Goal: Transaction & Acquisition: Purchase product/service

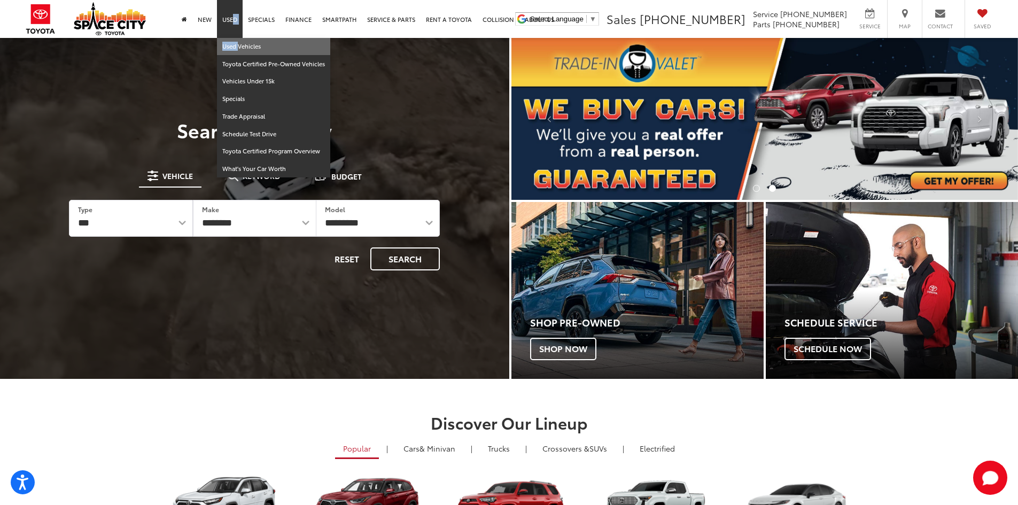
drag, startPoint x: 230, startPoint y: 34, endPoint x: 236, endPoint y: 44, distance: 12.0
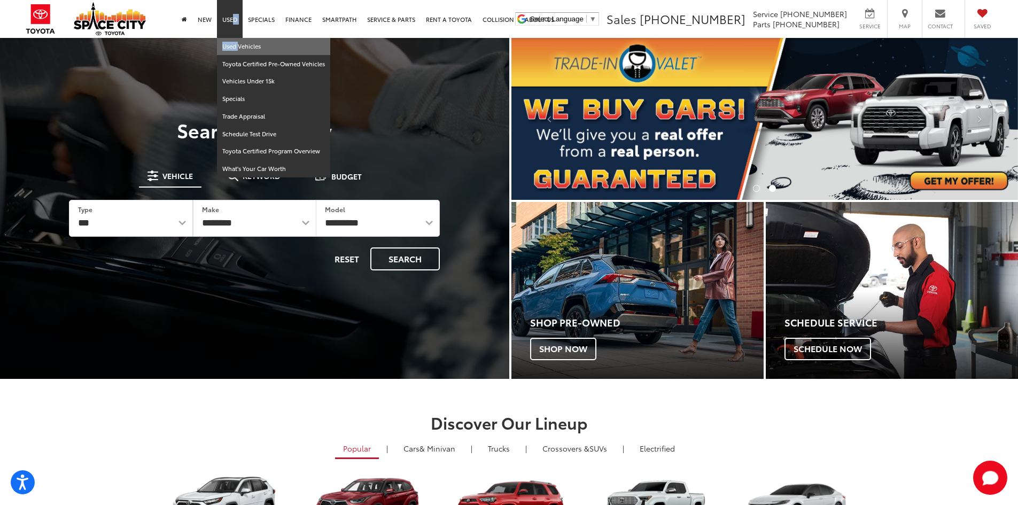
click at [236, 38] on li "Used Used Vehicles Toyota Certified Pre-Owned Vehicles Vehicles Under 15k Speci…" at bounding box center [230, 19] width 26 height 38
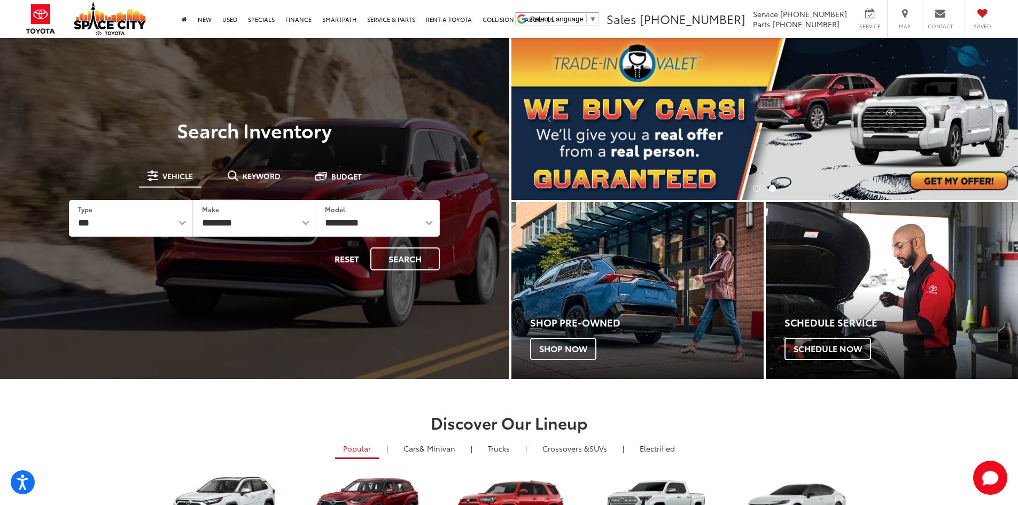
click at [236, 44] on div at bounding box center [254, 290] width 509 height 505
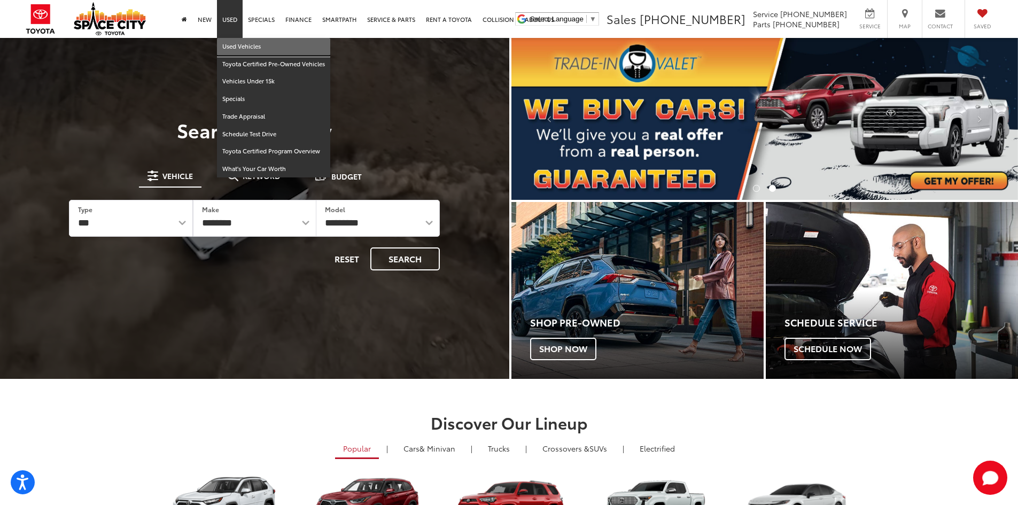
click at [232, 44] on link "Used Vehicles" at bounding box center [273, 47] width 113 height 18
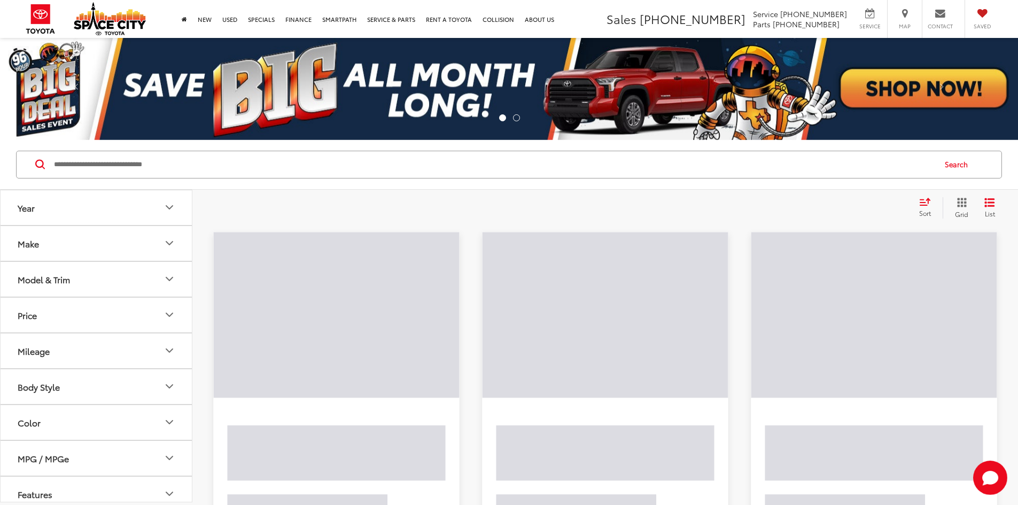
click at [249, 154] on input "Search by Make, Model, or Keyword" at bounding box center [493, 165] width 881 height 26
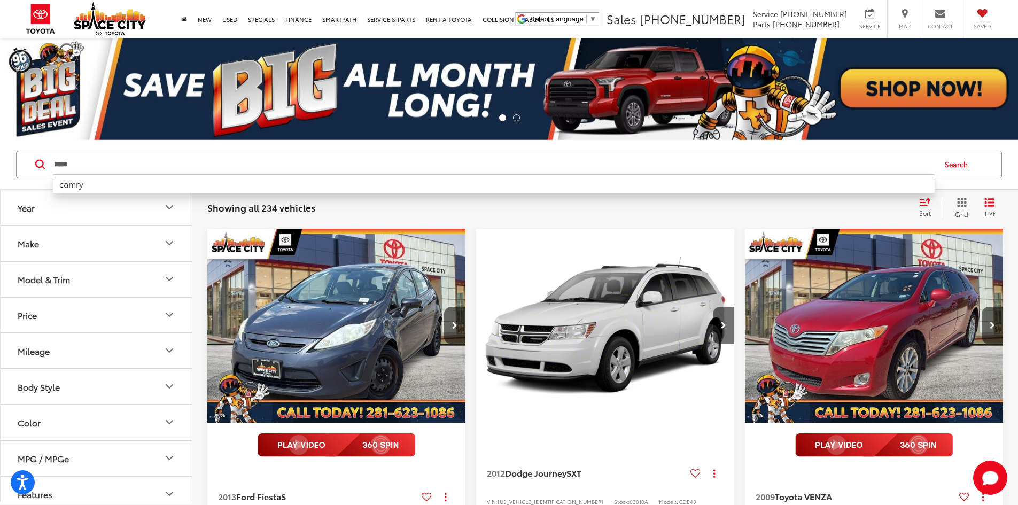
type input "*****"
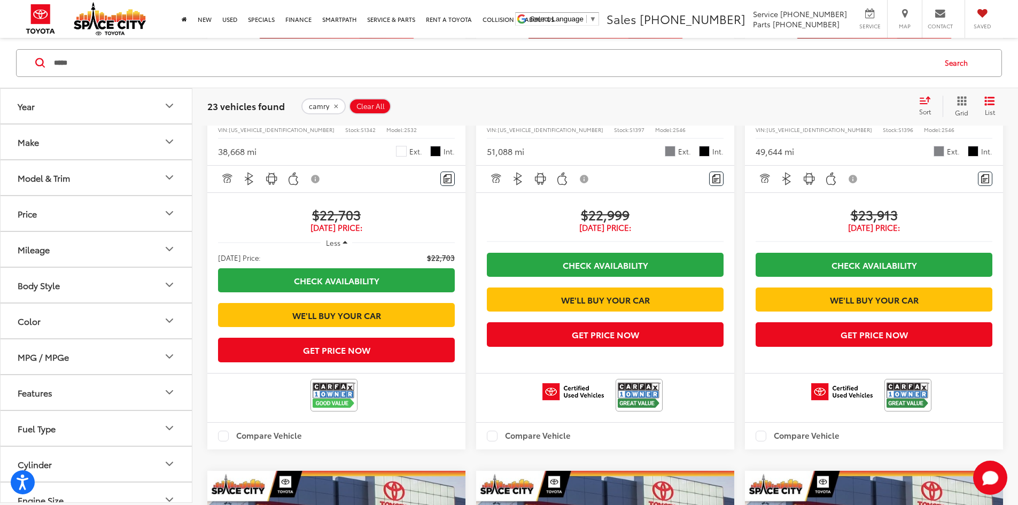
scroll to position [1710, 0]
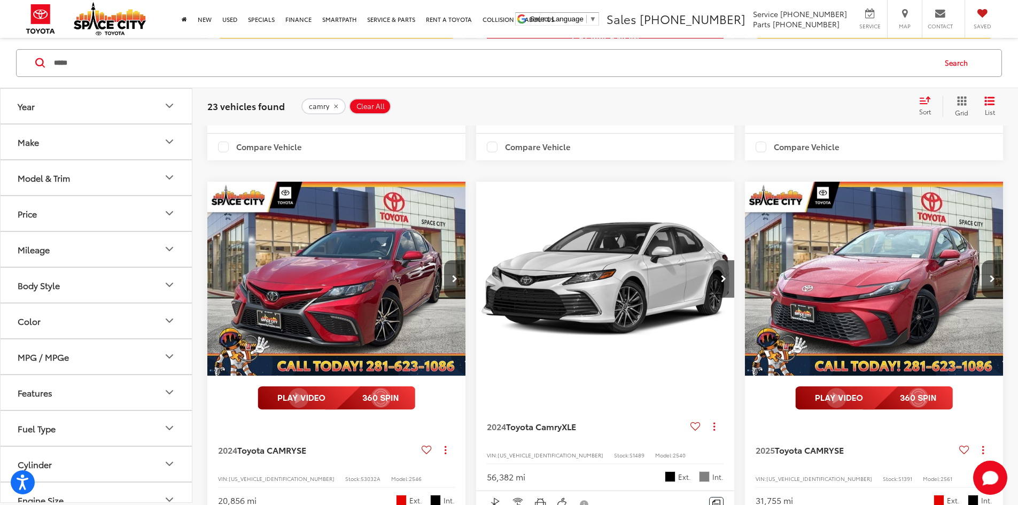
scroll to position [1331, 0]
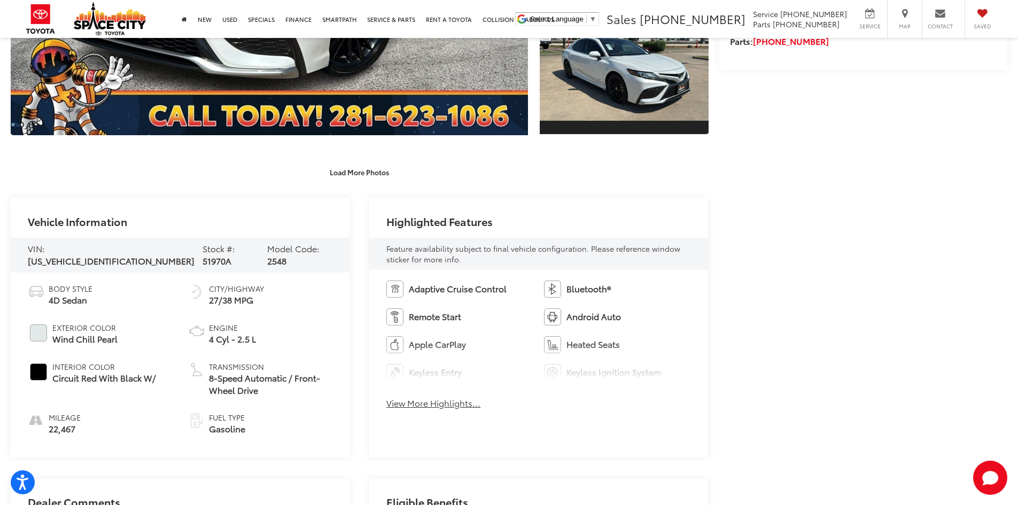
scroll to position [182, 0]
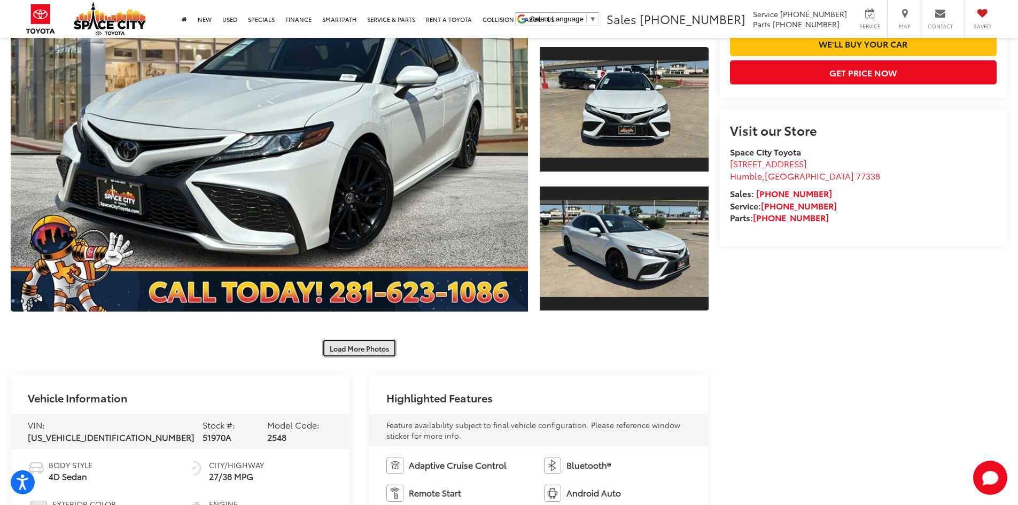
click at [366, 346] on button "Load More Photos" at bounding box center [359, 348] width 74 height 19
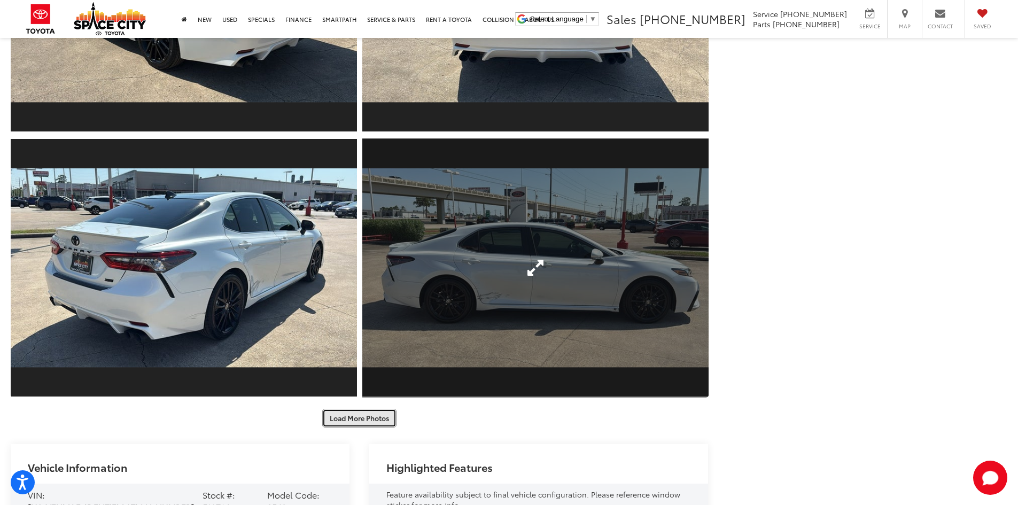
scroll to position [769, 0]
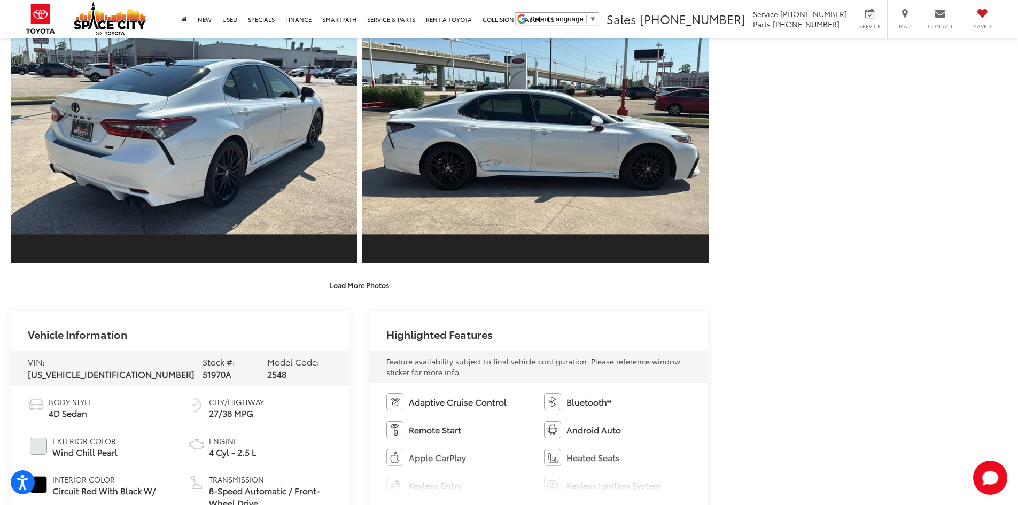
click at [368, 290] on button "Load More Photos" at bounding box center [359, 285] width 74 height 19
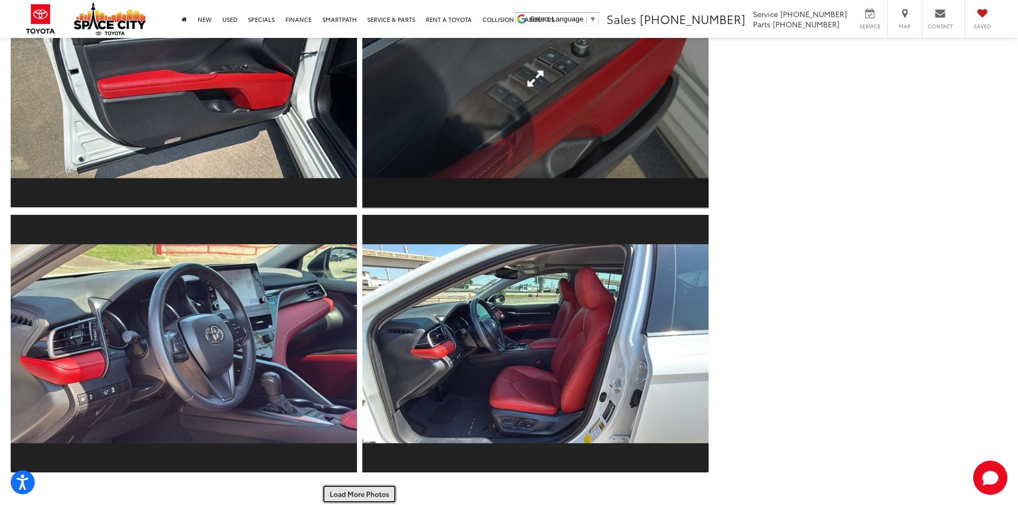
scroll to position [1197, 0]
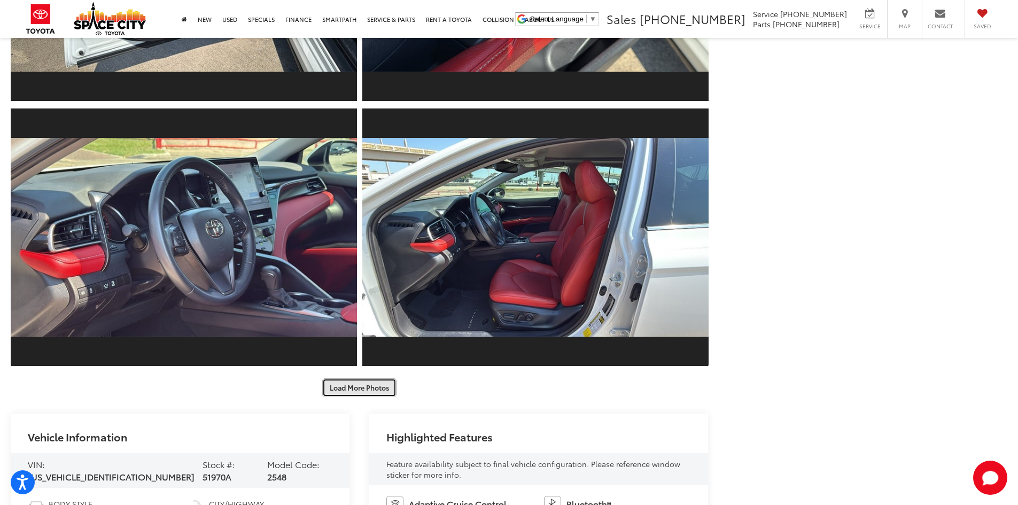
click at [372, 391] on button "Load More Photos" at bounding box center [359, 387] width 74 height 19
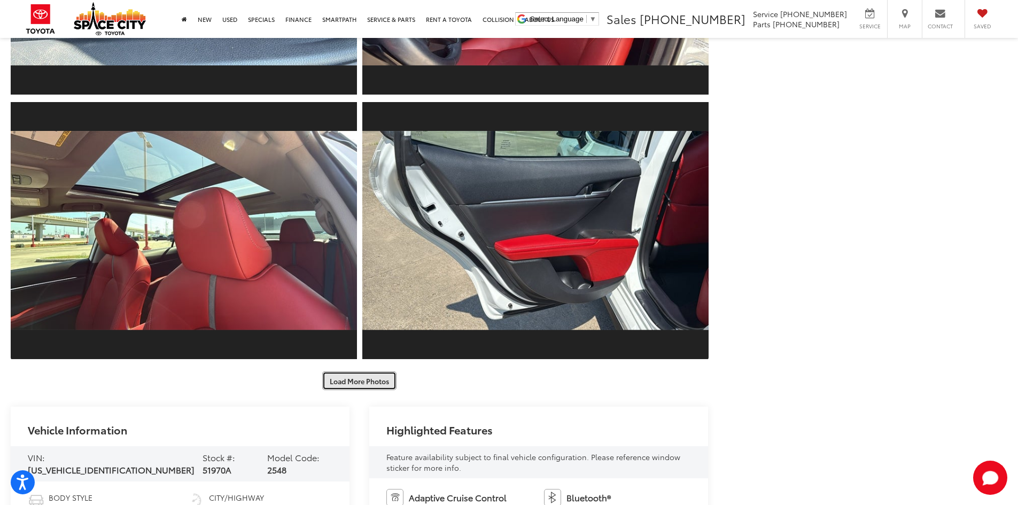
scroll to position [1838, 0]
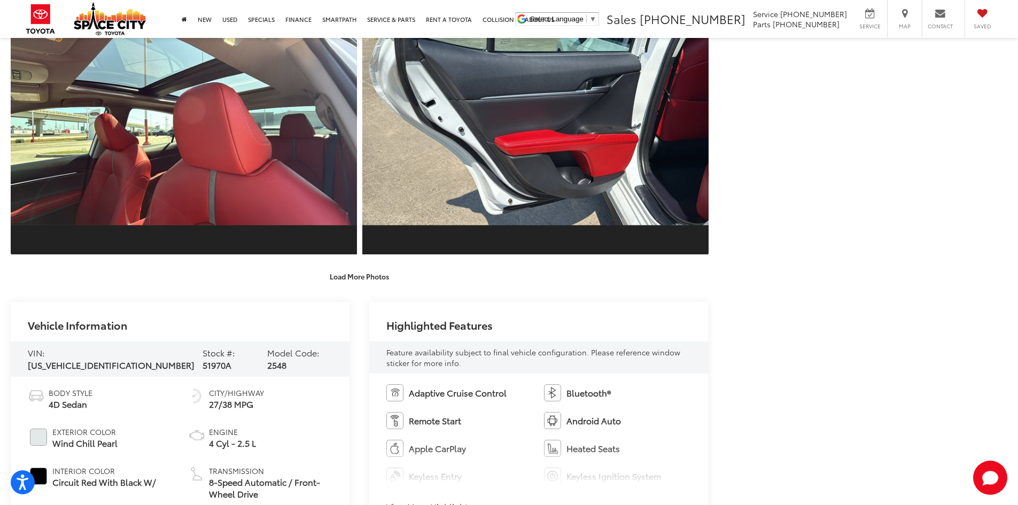
click at [363, 283] on button "Load More Photos" at bounding box center [359, 276] width 74 height 19
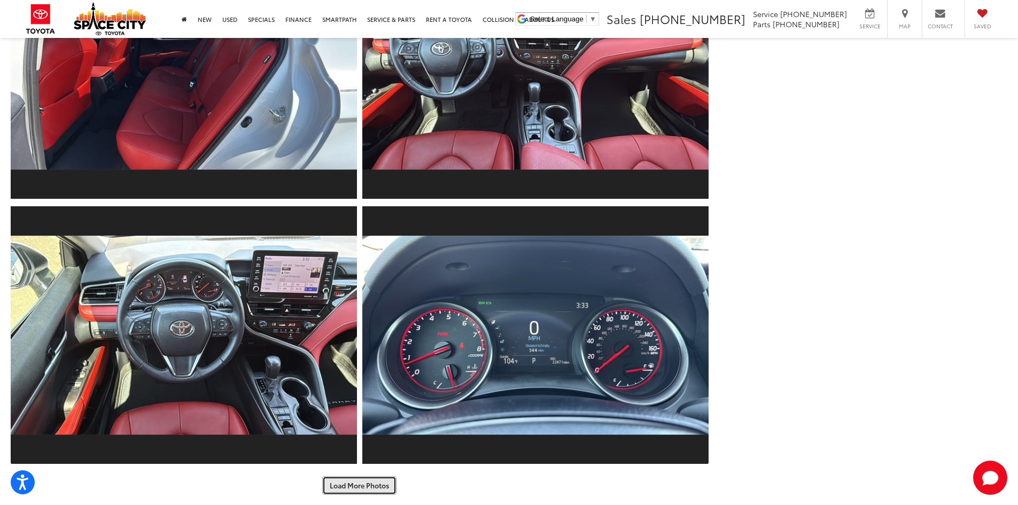
scroll to position [2425, 0]
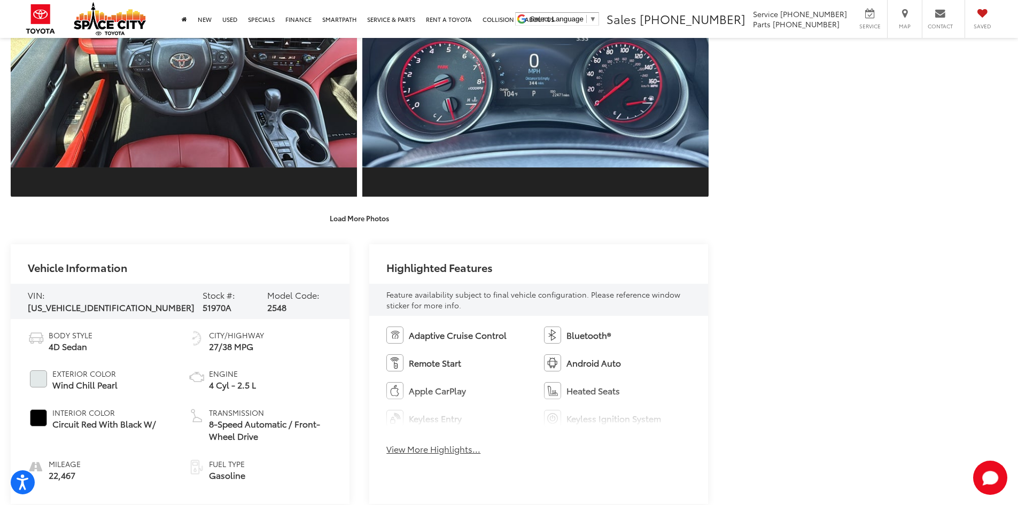
click at [377, 241] on div "Space City Toyota Used Vehicles 2024 Toyota CAMRY XSE Confirm Availability Phot…" at bounding box center [509, 322] width 1018 height 5421
drag, startPoint x: 373, startPoint y: 223, endPoint x: 368, endPoint y: 227, distance: 7.0
click at [373, 223] on button "Load More Photos" at bounding box center [359, 218] width 74 height 19
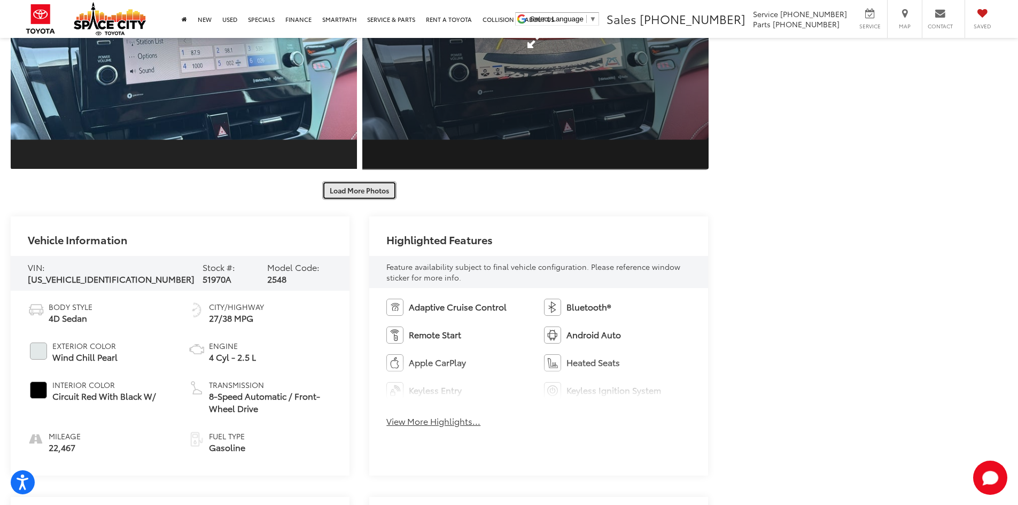
scroll to position [2906, 0]
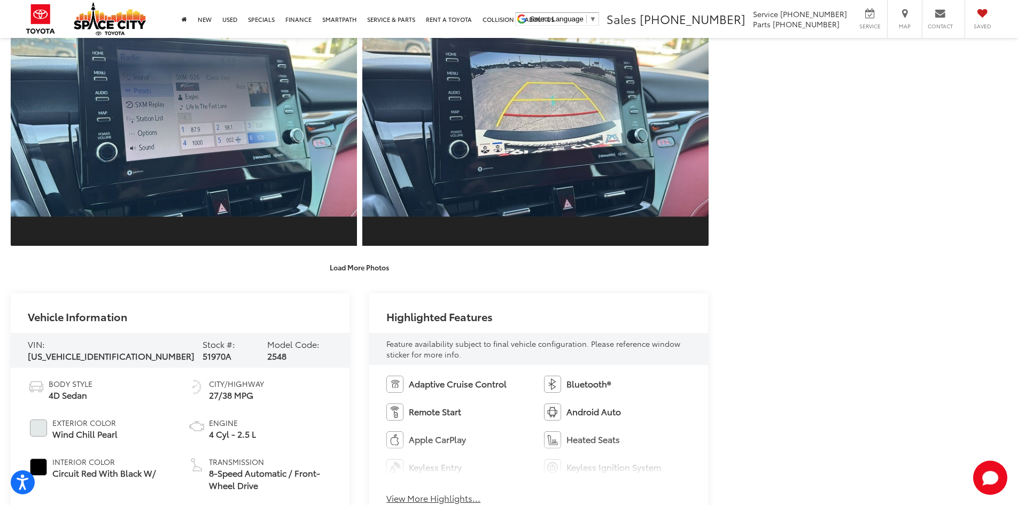
click at [362, 258] on button "Load More Photos" at bounding box center [359, 267] width 74 height 19
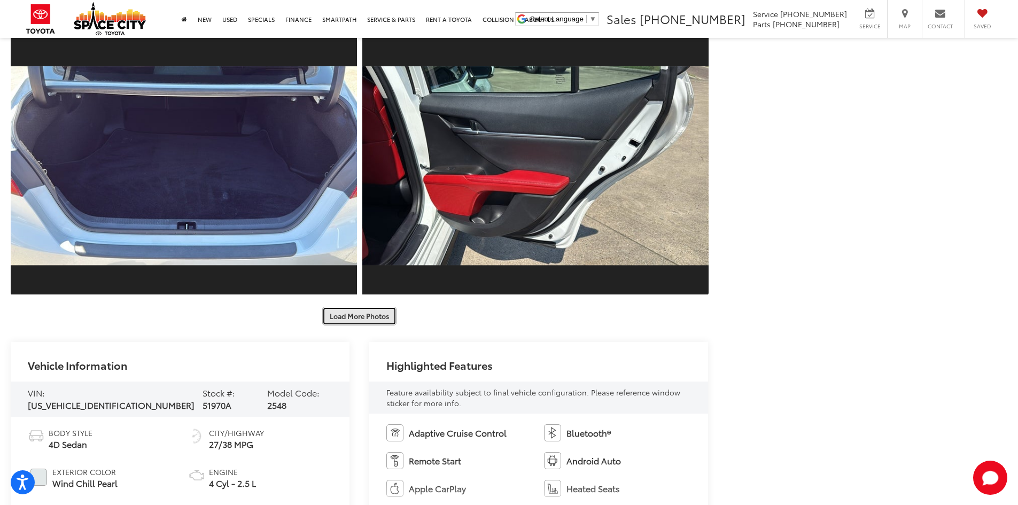
click at [363, 311] on button "Load More Photos" at bounding box center [359, 316] width 74 height 19
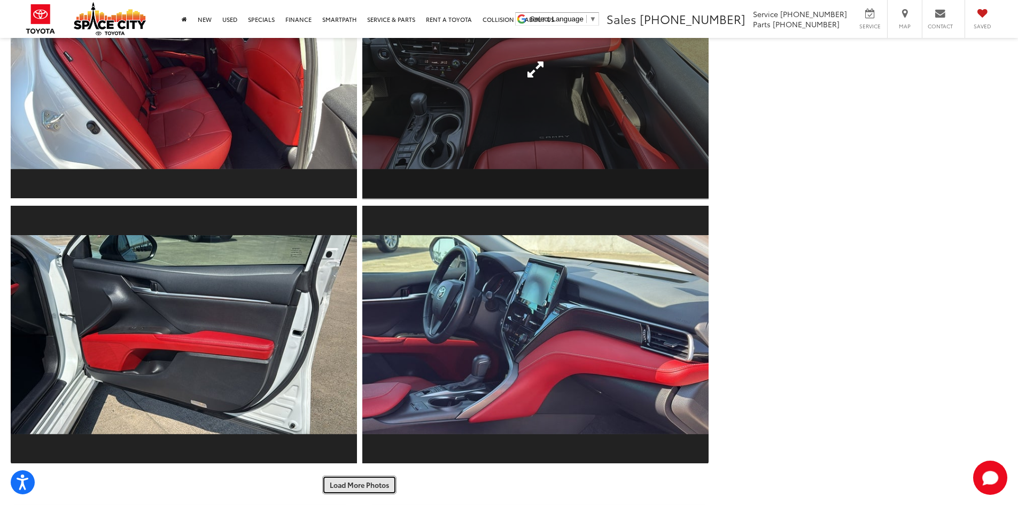
scroll to position [3761, 0]
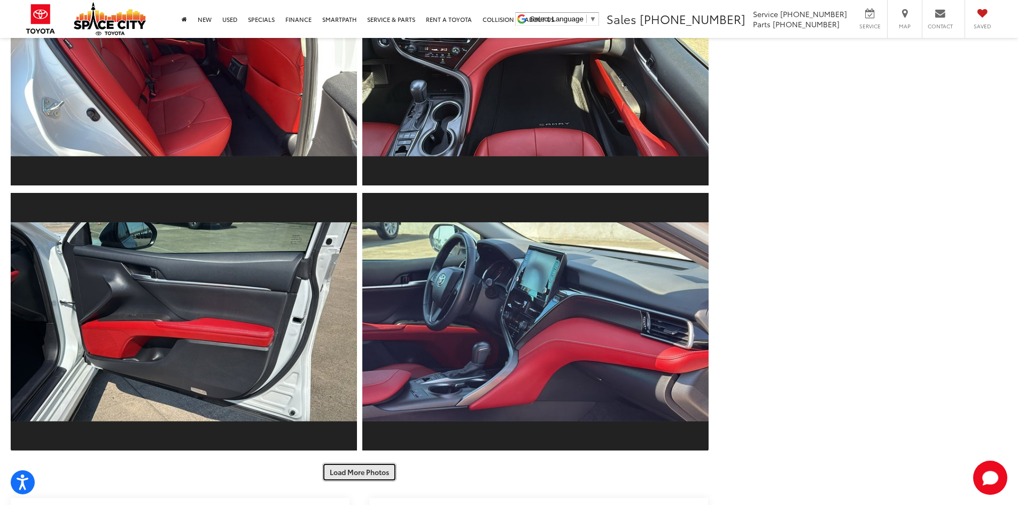
click at [356, 468] on button "Load More Photos" at bounding box center [359, 472] width 74 height 19
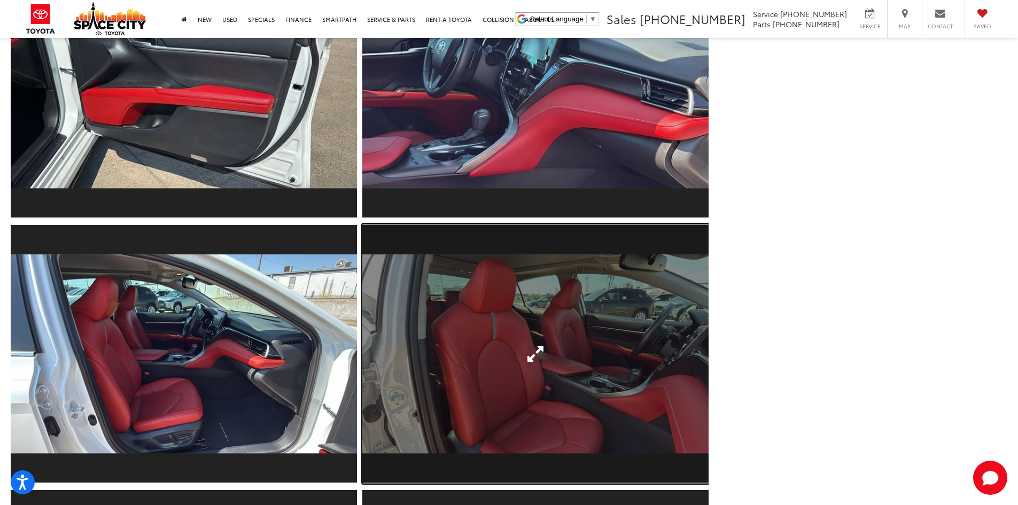
scroll to position [3975, 0]
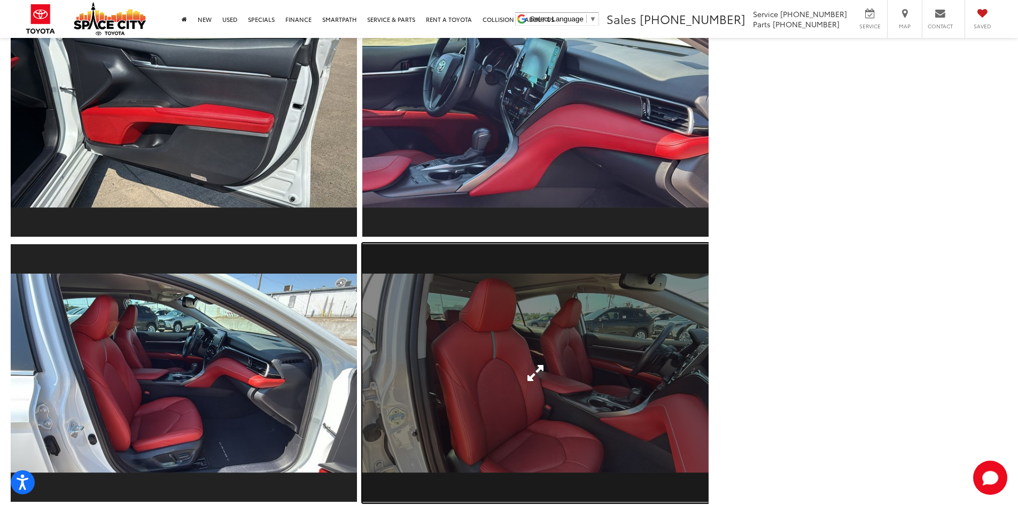
click at [478, 349] on link "Expand Photo 33" at bounding box center [535, 373] width 346 height 260
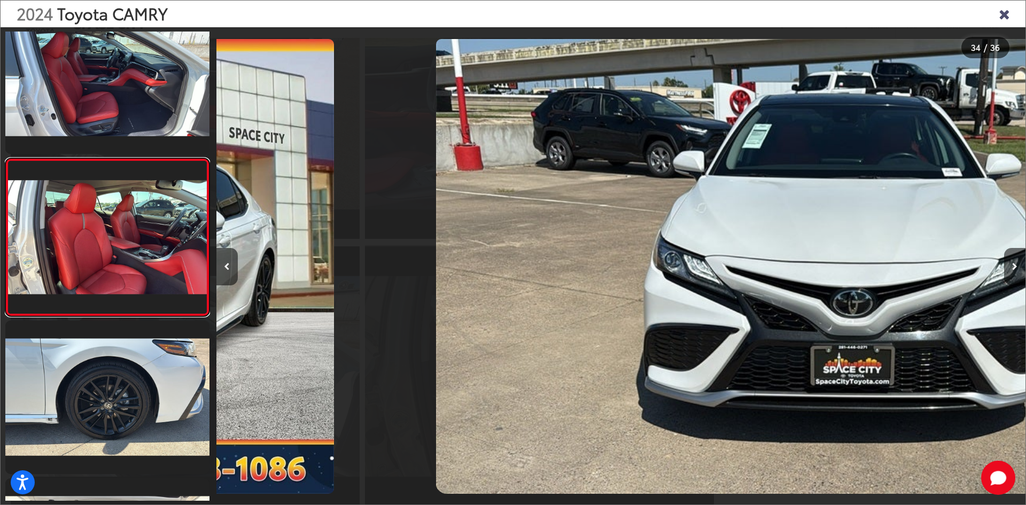
scroll to position [0, 26699]
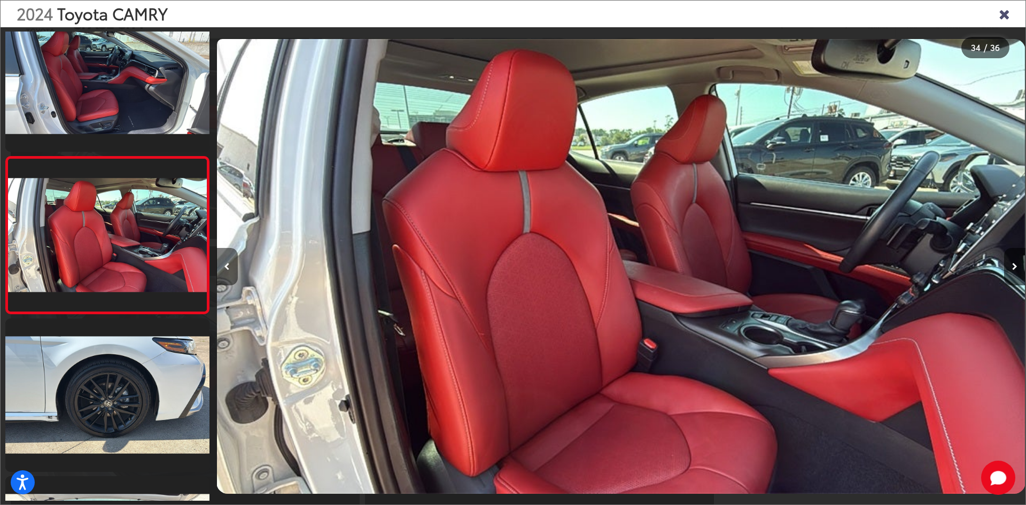
click at [221, 284] on button "Previous image" at bounding box center [226, 266] width 21 height 37
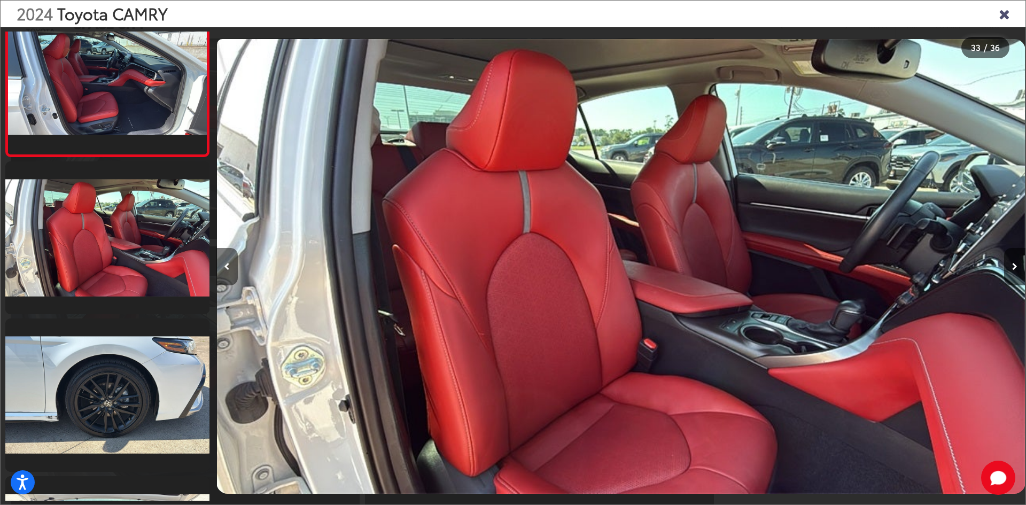
scroll to position [0, 26625]
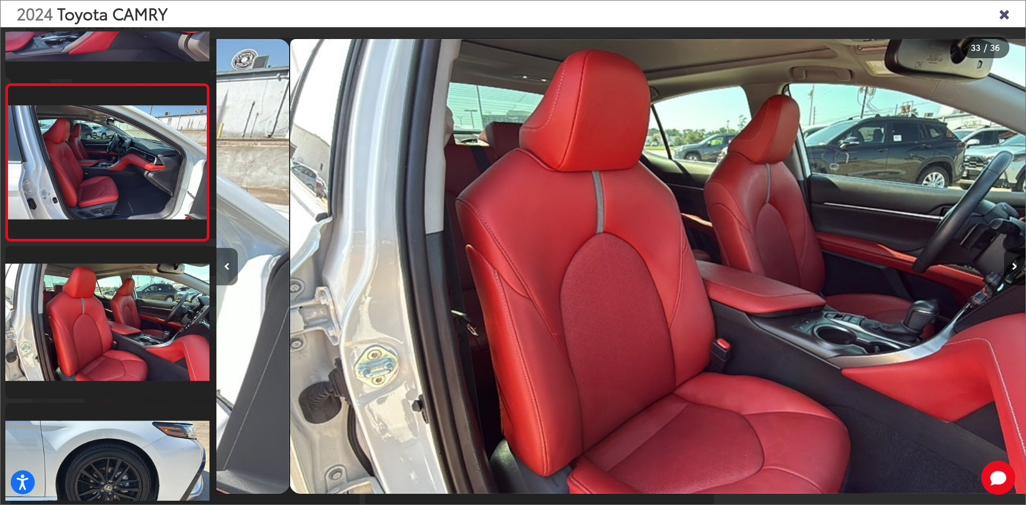
click at [222, 280] on button "Previous image" at bounding box center [226, 266] width 21 height 37
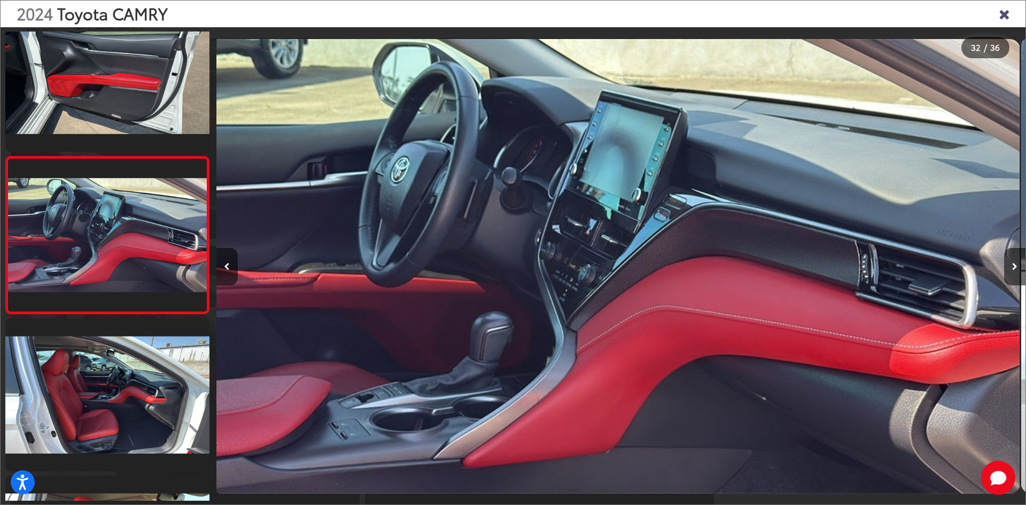
scroll to position [0, 0]
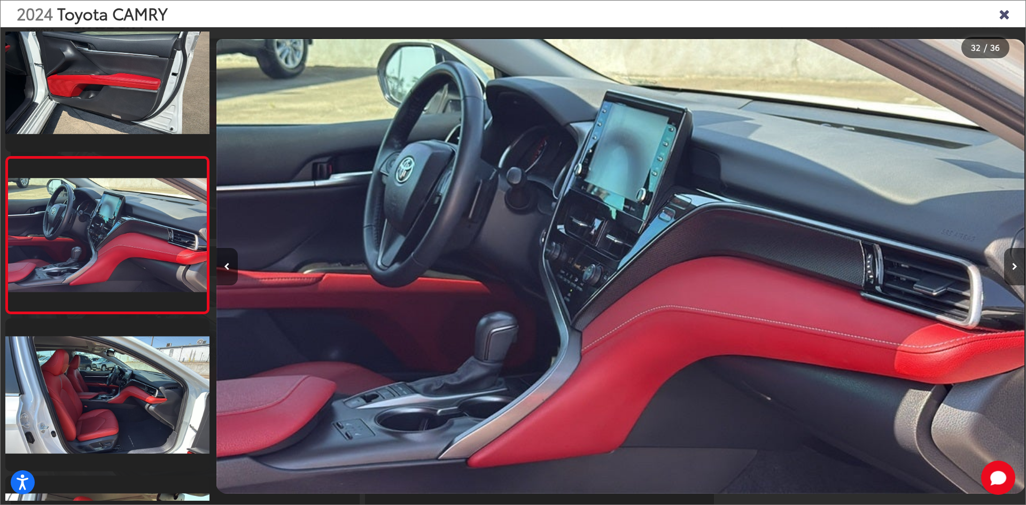
click at [1000, 22] on div "2024 Toyota CAMRY" at bounding box center [513, 14] width 1025 height 27
click at [998, 18] on div "2024 Toyota CAMRY" at bounding box center [513, 14] width 1025 height 27
click at [1002, 14] on icon "Close gallery" at bounding box center [1003, 13] width 11 height 14
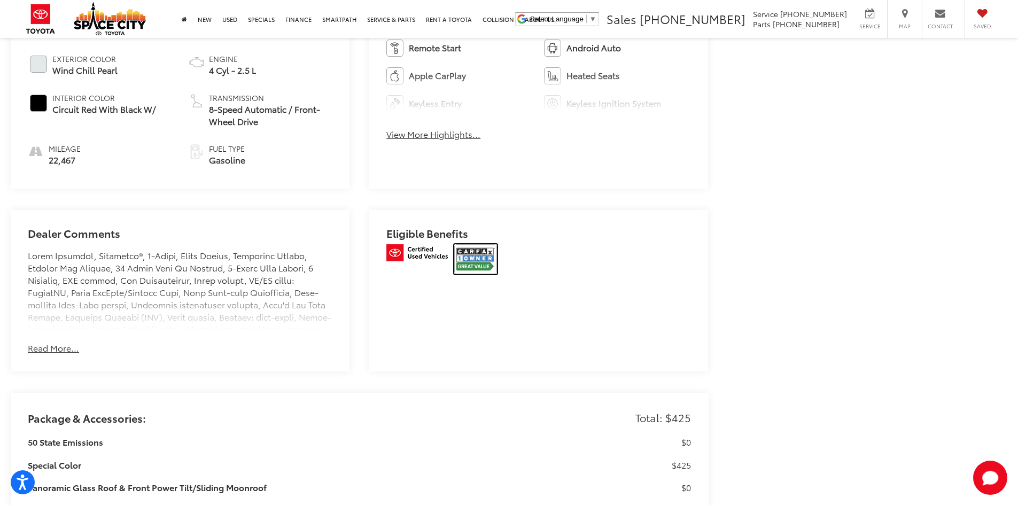
click at [497, 247] on img at bounding box center [475, 259] width 43 height 30
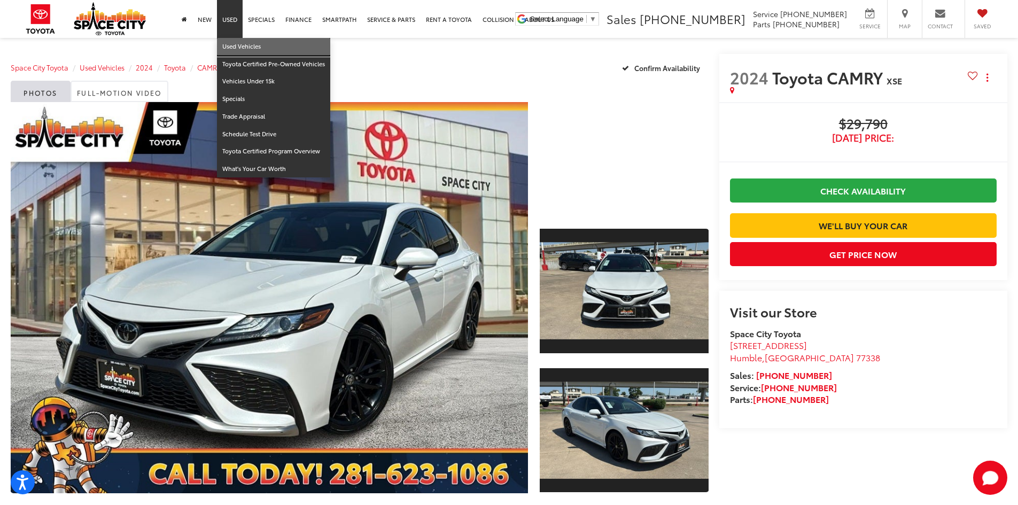
click at [240, 42] on link "Used Vehicles" at bounding box center [273, 47] width 113 height 18
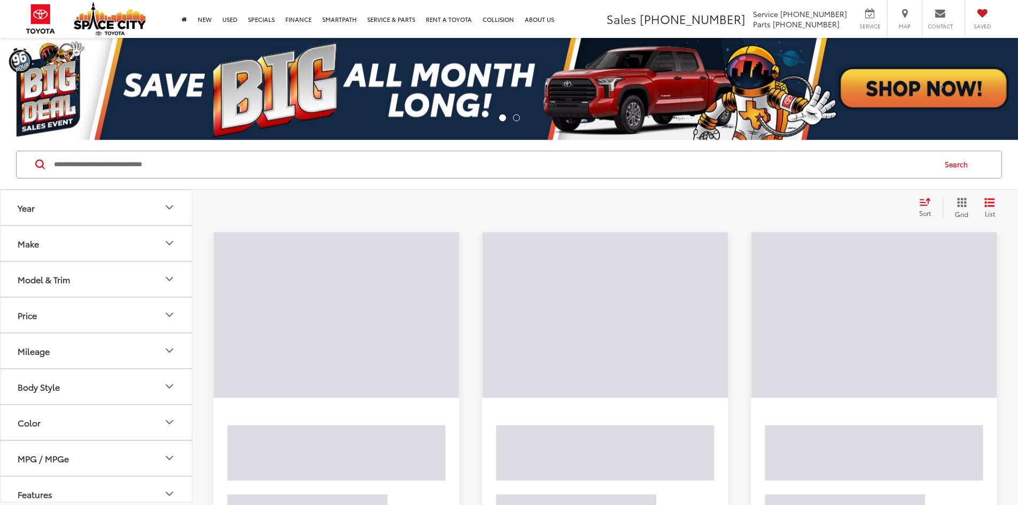
click at [204, 162] on input "Search by Make, Model, or Keyword" at bounding box center [493, 165] width 881 height 26
click at [205, 162] on input "Search by Make, Model, or Keyword" at bounding box center [493, 165] width 881 height 26
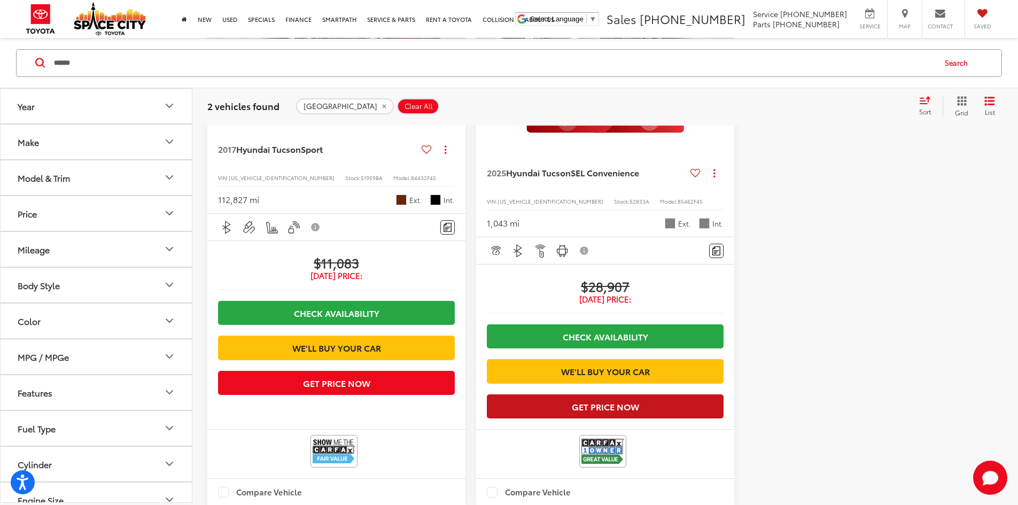
scroll to position [534, 0]
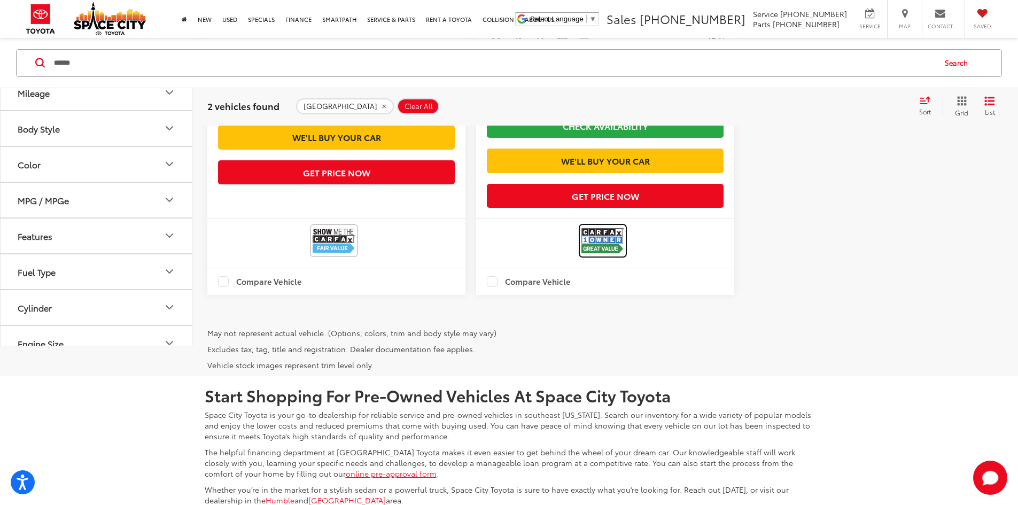
click at [581, 251] on img at bounding box center [602, 241] width 43 height 28
drag, startPoint x: 145, startPoint y: 64, endPoint x: 0, endPoint y: 67, distance: 144.8
click at [12, 67] on div "****** ****** Search" at bounding box center [509, 63] width 996 height 28
paste input "Search by Make, Model, or Keyword"
type input "******"
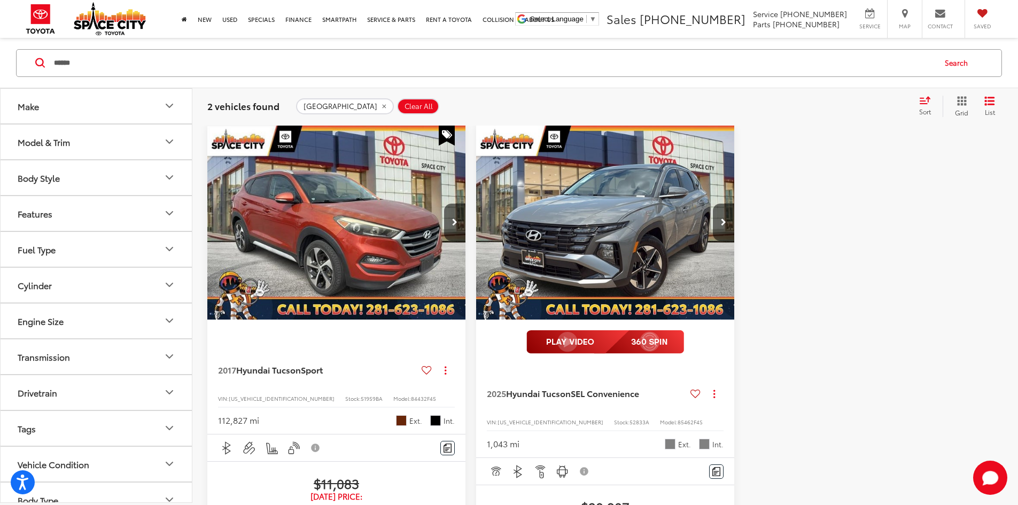
scroll to position [102, 0]
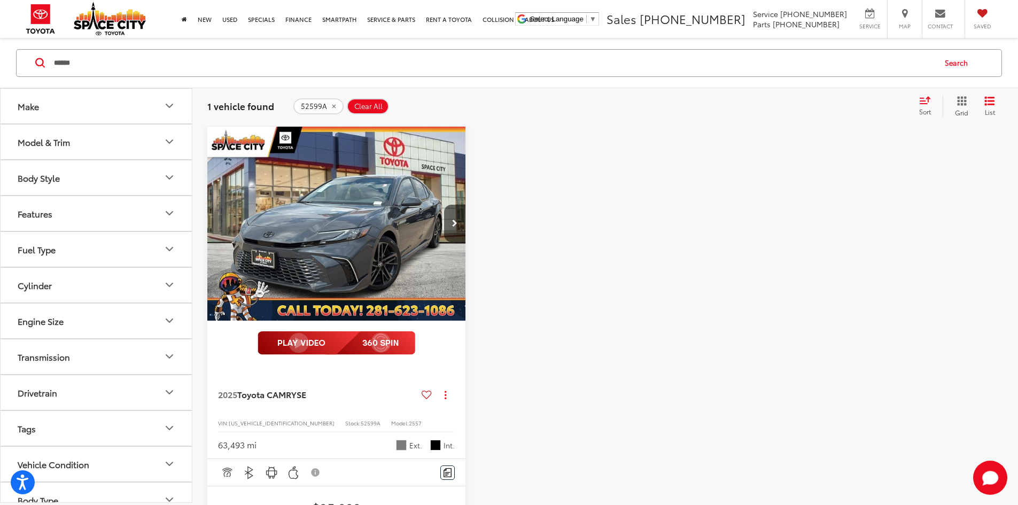
click at [361, 419] on span "52599A" at bounding box center [371, 423] width 20 height 8
copy span "52599A"
drag, startPoint x: 274, startPoint y: 440, endPoint x: 356, endPoint y: 465, distance: 86.0
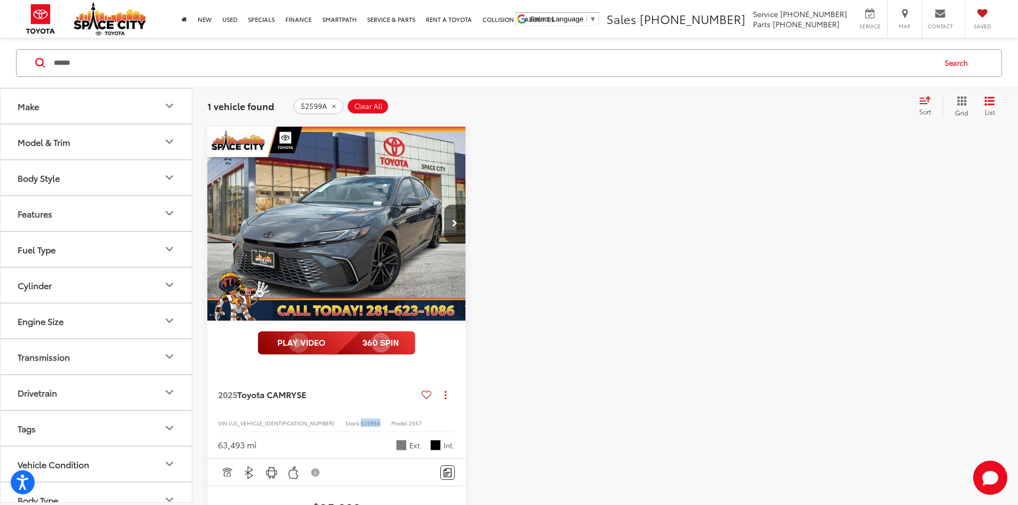
click at [353, 500] on span "$25,999" at bounding box center [336, 508] width 237 height 16
click at [320, 500] on span "$25,999" at bounding box center [336, 508] width 237 height 16
click at [13, 451] on button "Vehicle Condition" at bounding box center [97, 463] width 192 height 35
